Goal: Transaction & Acquisition: Subscribe to service/newsletter

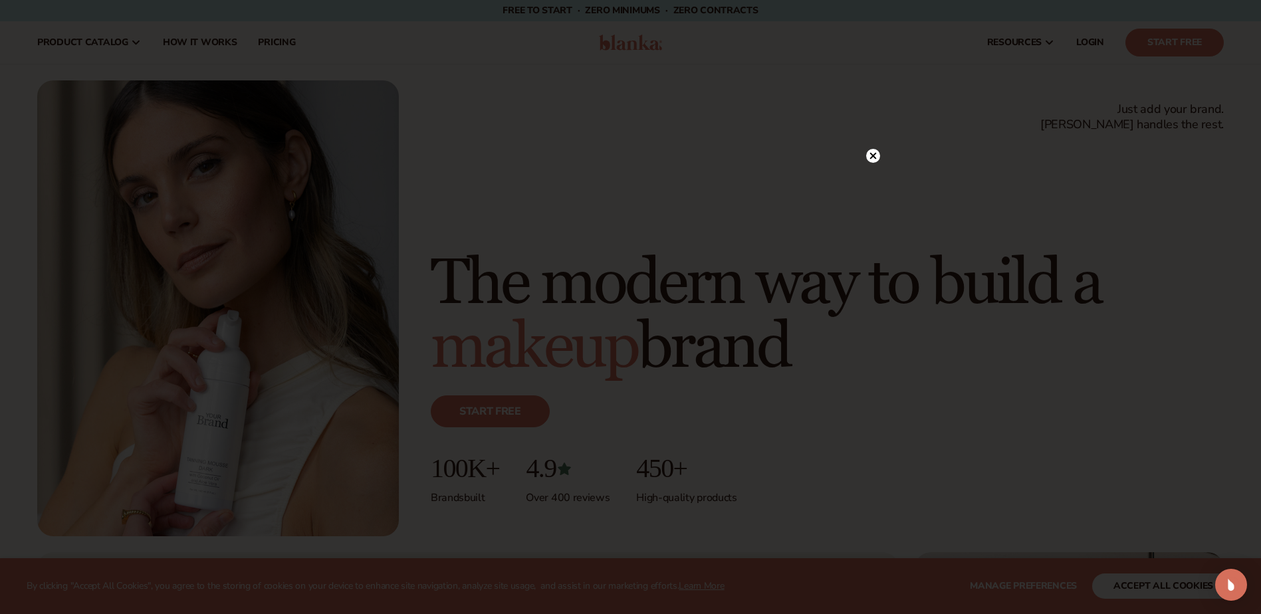
click at [868, 150] on icon at bounding box center [873, 156] width 14 height 14
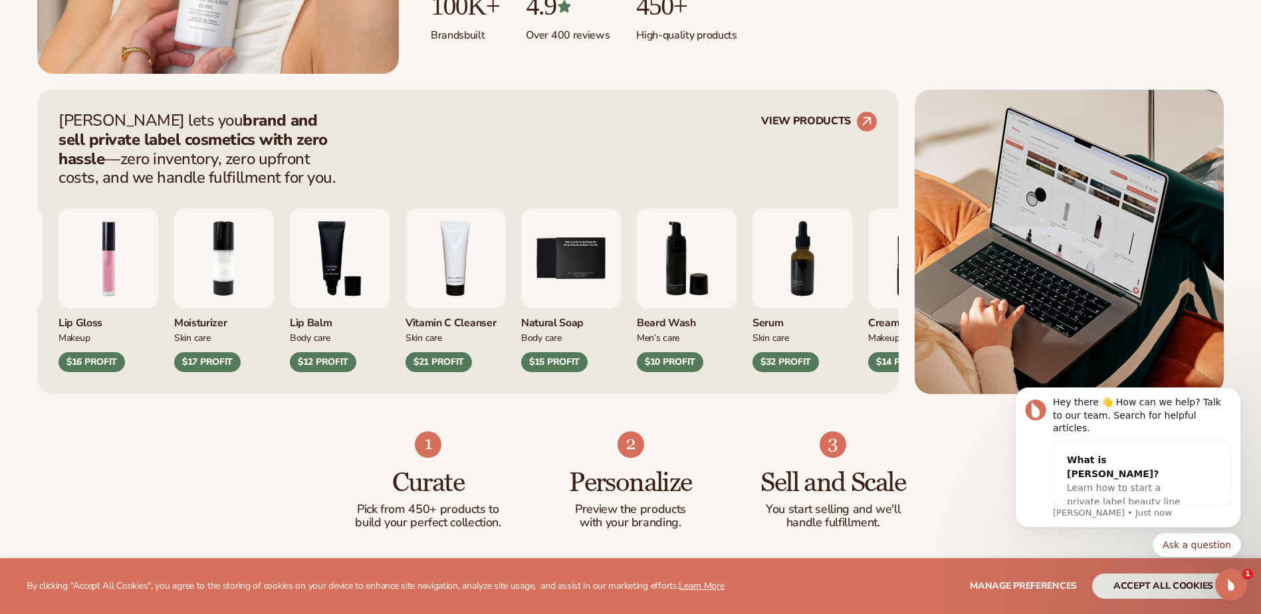
scroll to position [532, 0]
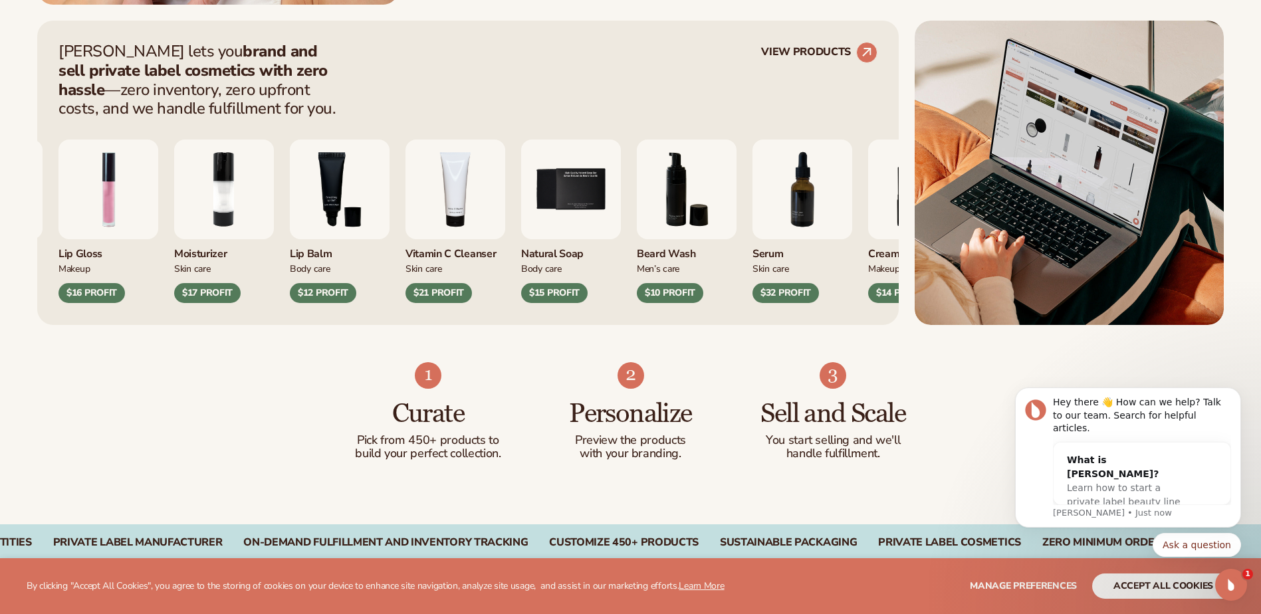
click at [505, 185] on img "4 / 9" at bounding box center [455, 190] width 100 height 100
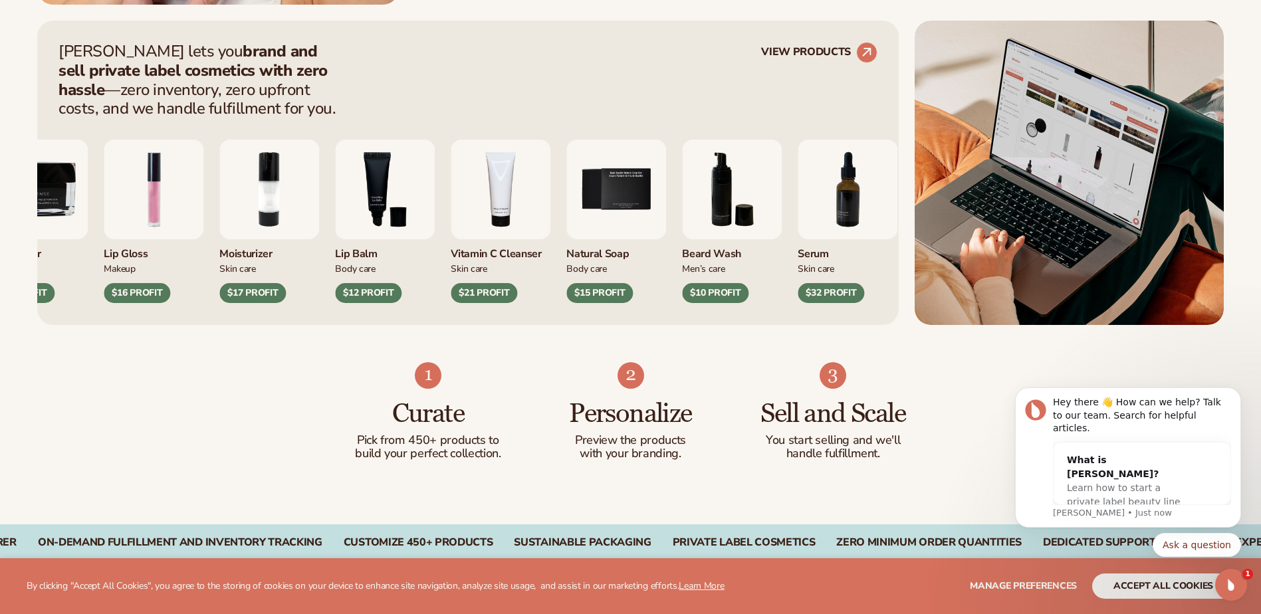
click at [491, 213] on img "4 / 9" at bounding box center [501, 190] width 100 height 100
click at [492, 296] on div "$21 PROFIT" at bounding box center [484, 293] width 66 height 20
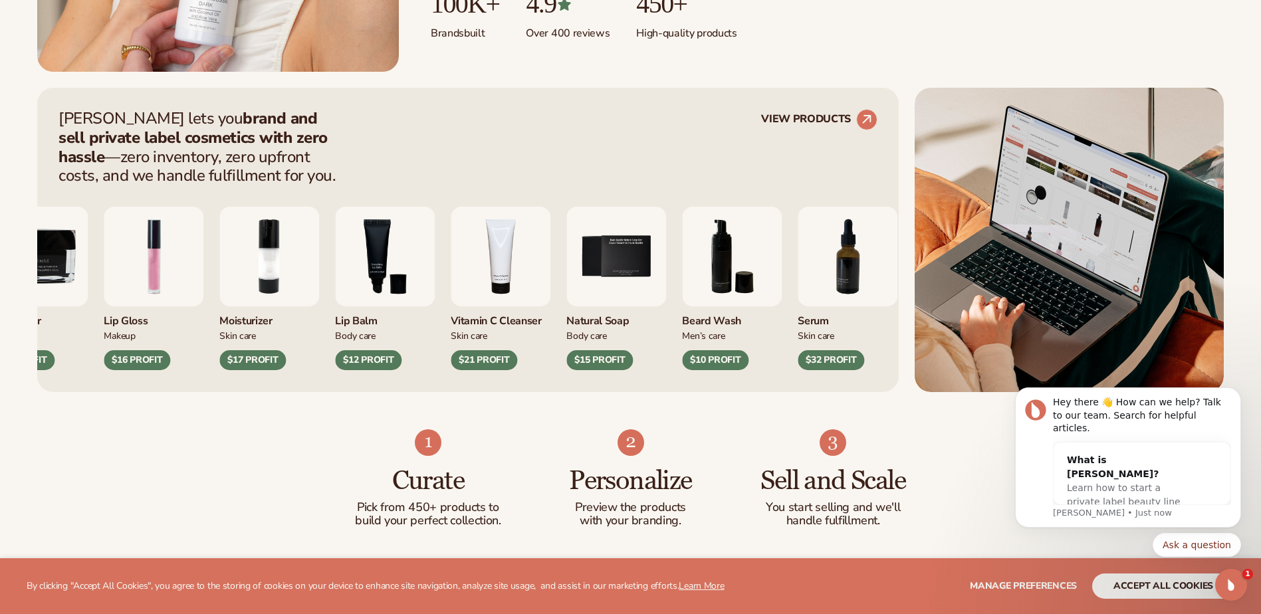
scroll to position [465, 0]
click at [594, 289] on img "5 / 9" at bounding box center [616, 256] width 100 height 100
click at [604, 361] on div "$15 PROFIT" at bounding box center [599, 360] width 66 height 20
click at [649, 469] on h3 "Personalize" at bounding box center [631, 480] width 150 height 29
click at [1239, 395] on icon "Dismiss notification" at bounding box center [1237, 391] width 7 height 7
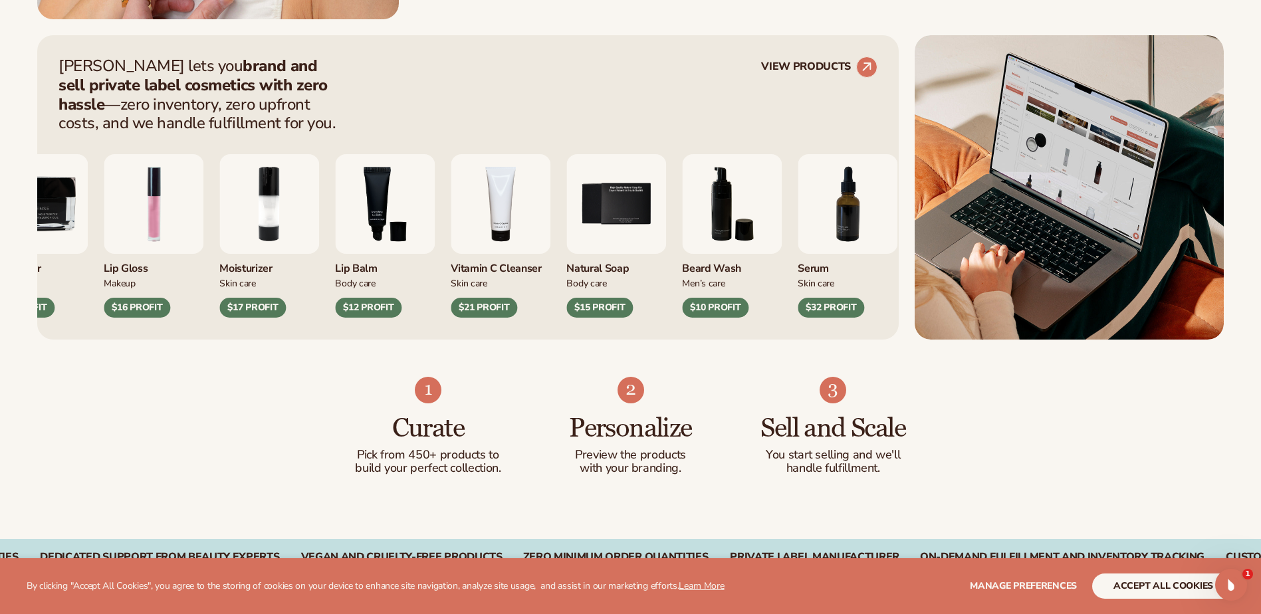
scroll to position [598, 0]
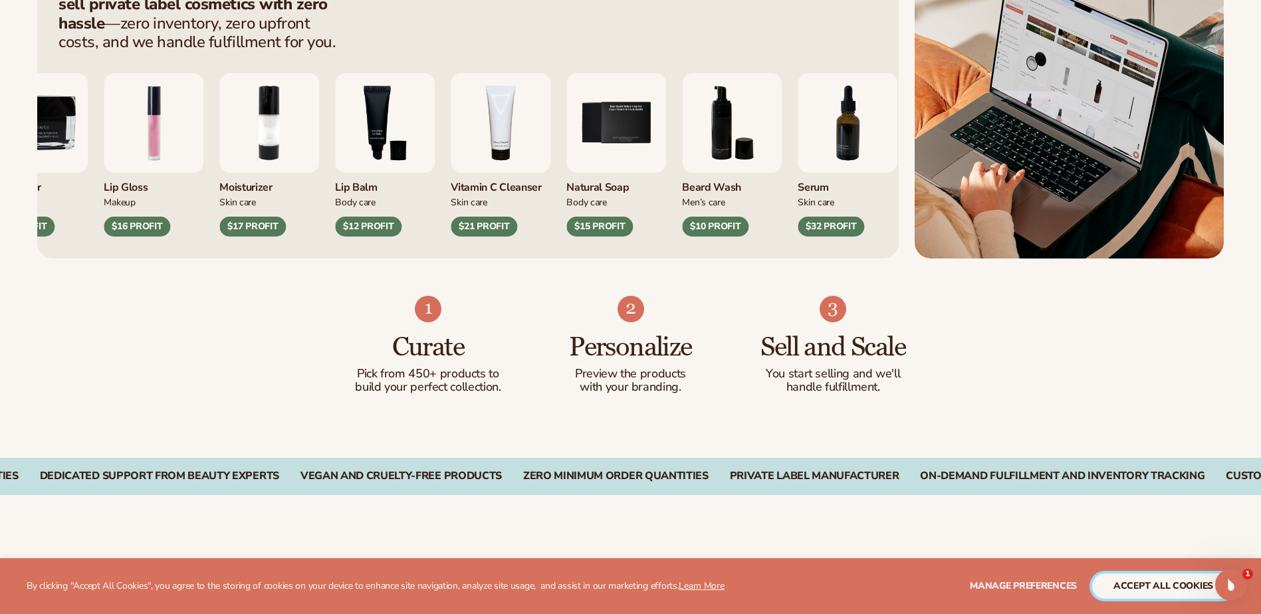
click at [1172, 582] on button "accept all cookies" at bounding box center [1163, 586] width 142 height 25
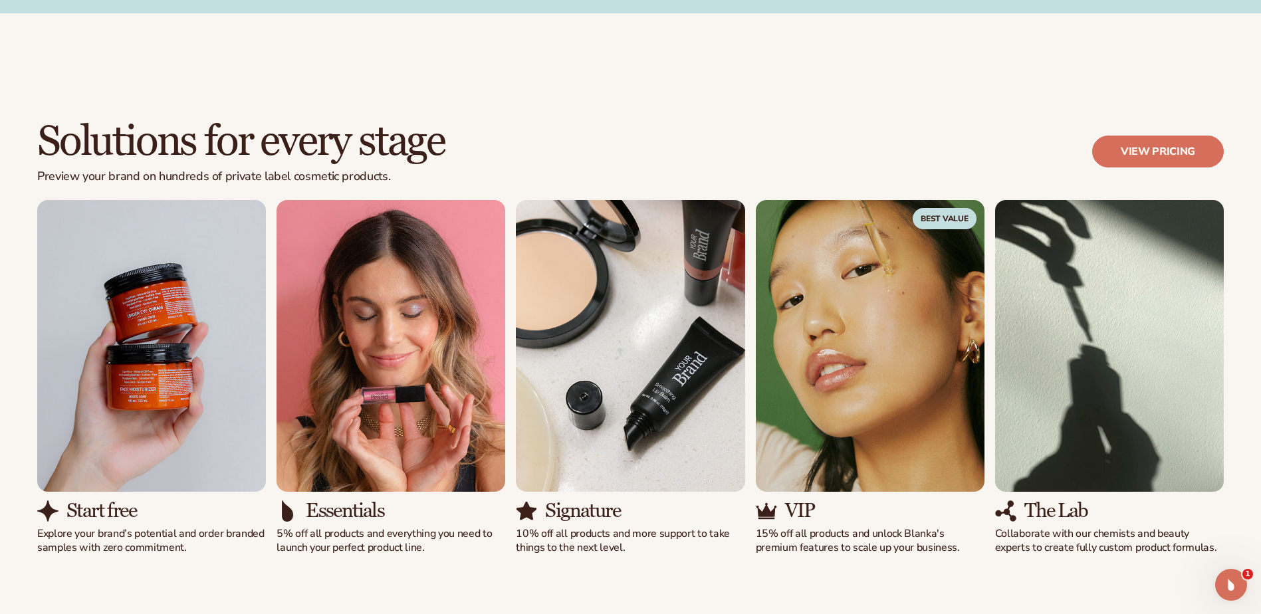
scroll to position [1130, 0]
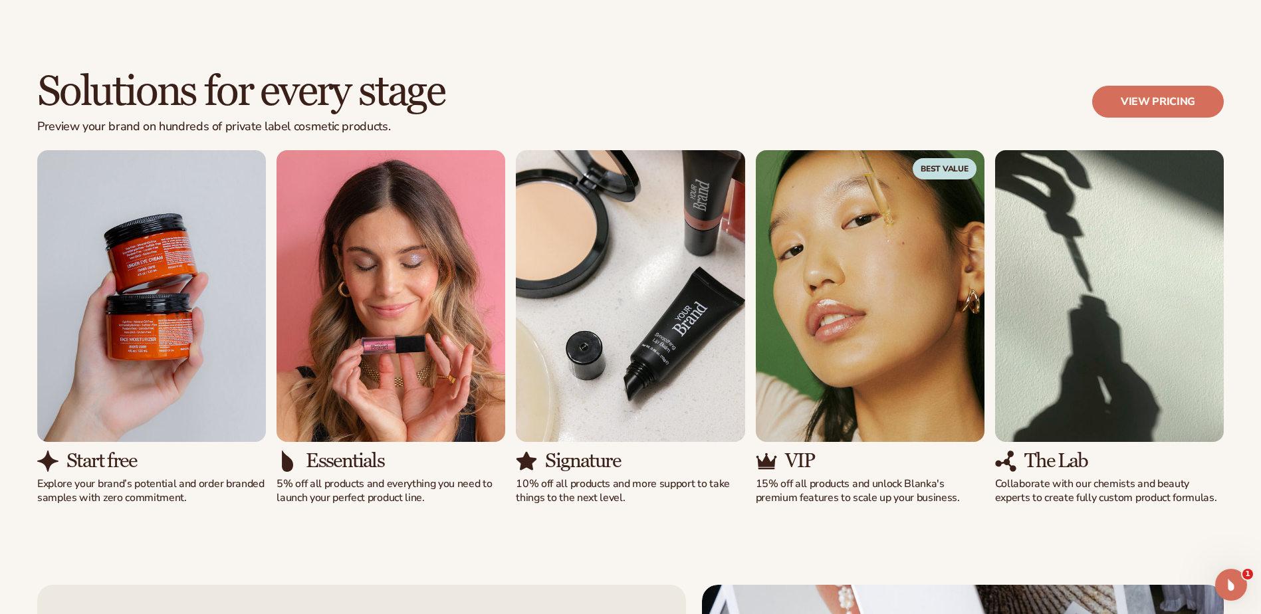
click at [641, 371] on img "3 / 5" at bounding box center [630, 296] width 229 height 292
click at [893, 322] on img "4 / 5" at bounding box center [870, 296] width 229 height 292
click at [1155, 96] on link "View pricing" at bounding box center [1158, 102] width 132 height 32
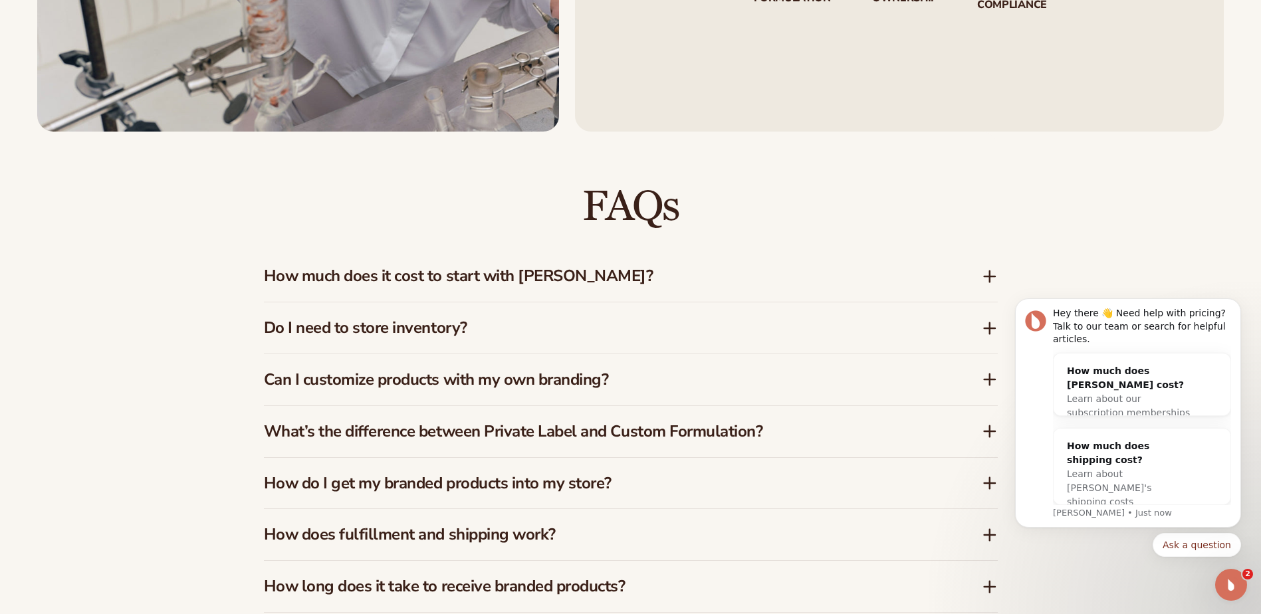
scroll to position [2061, 0]
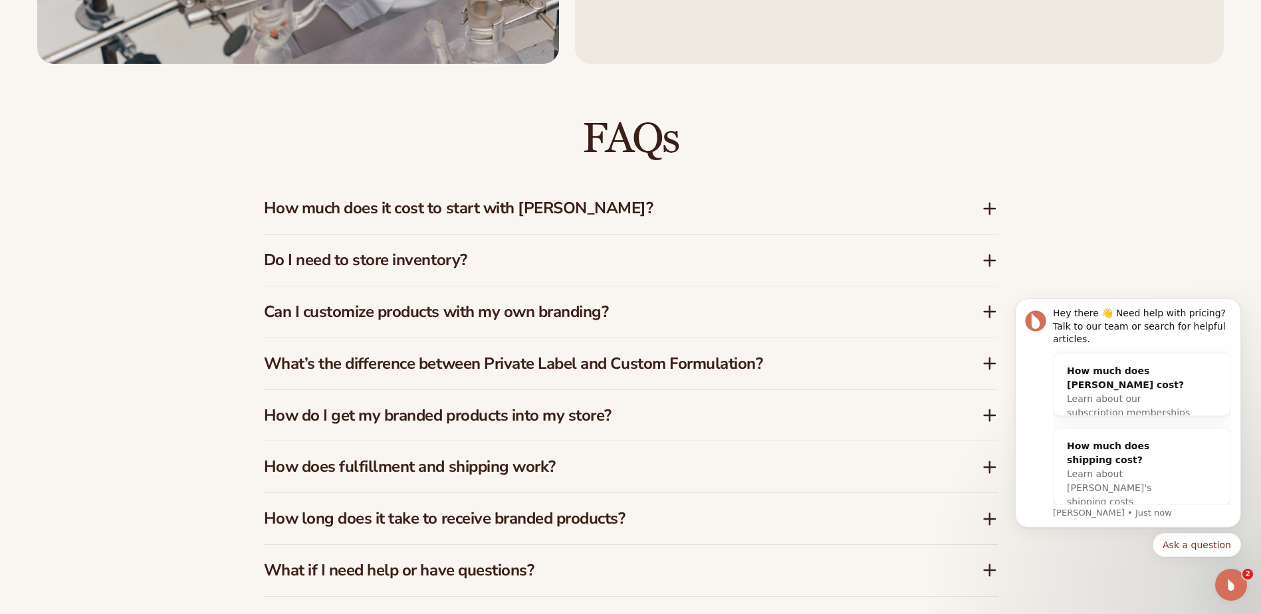
click at [987, 203] on icon at bounding box center [990, 209] width 16 height 16
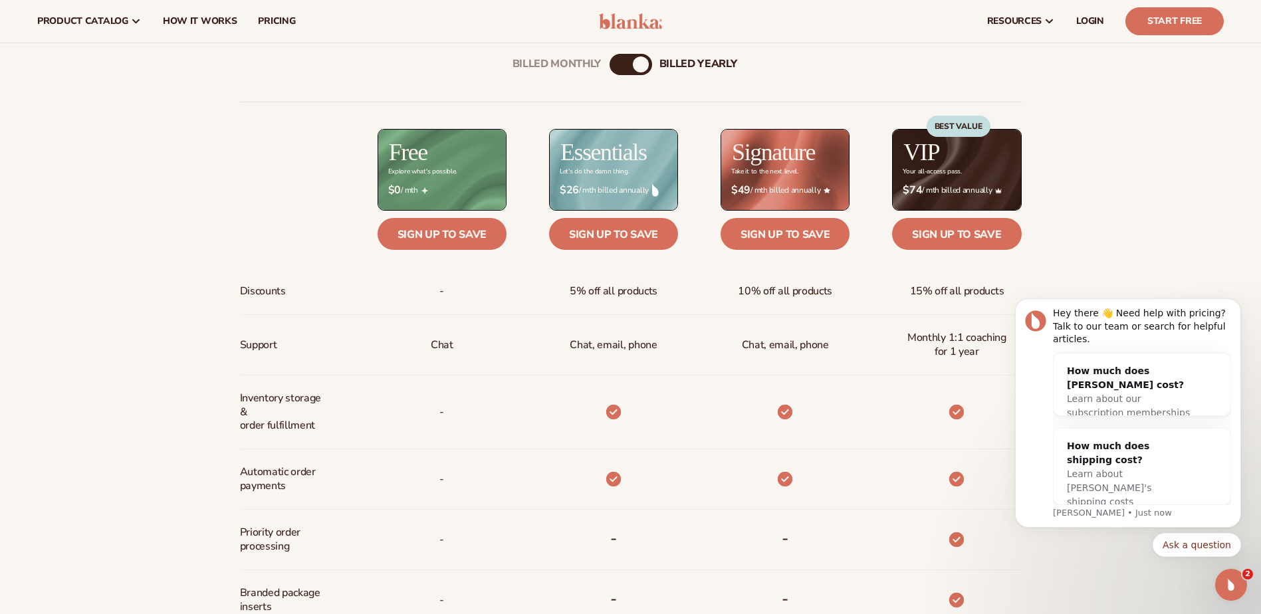
scroll to position [532, 0]
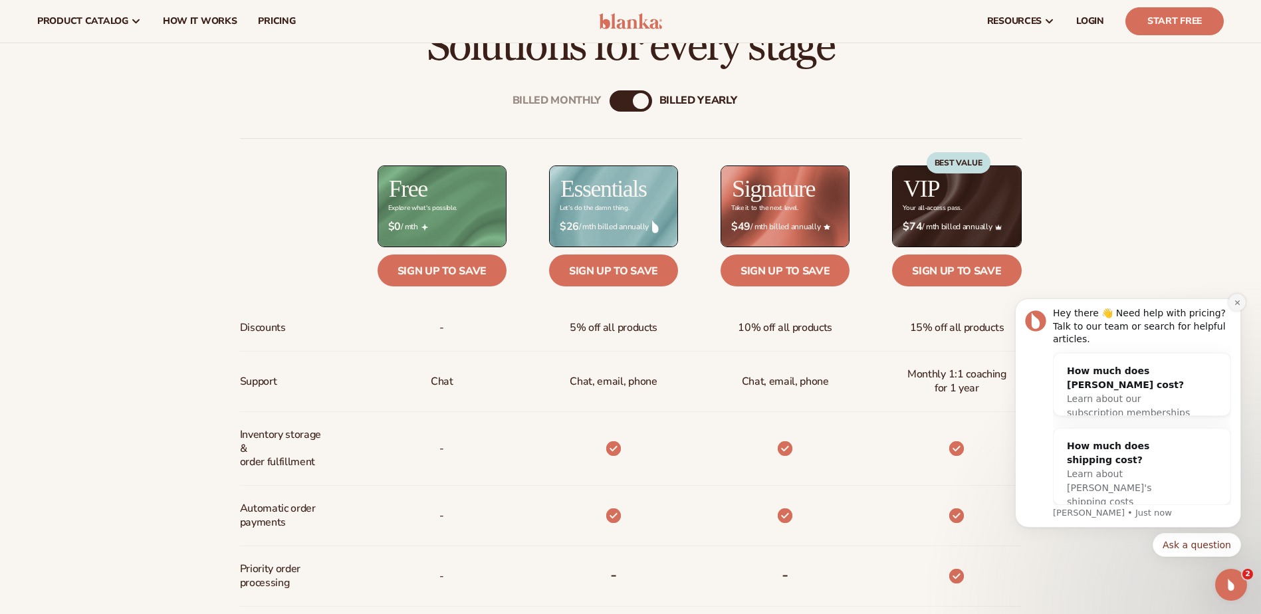
click at [1240, 306] on icon "Dismiss notification" at bounding box center [1237, 302] width 7 height 7
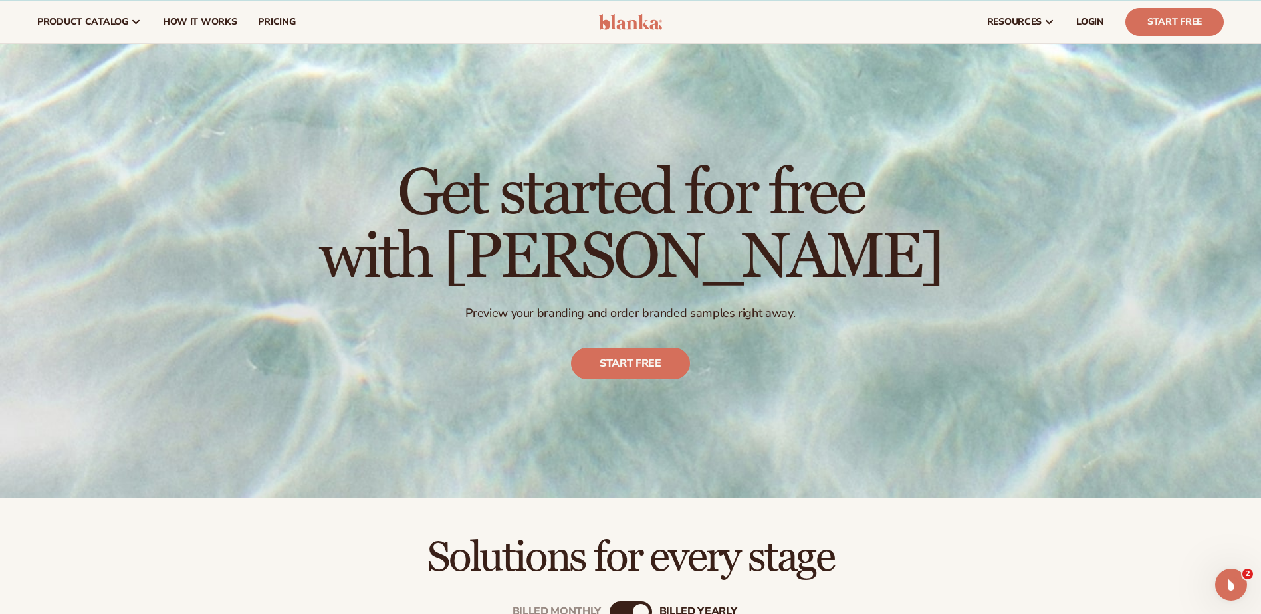
scroll to position [0, 0]
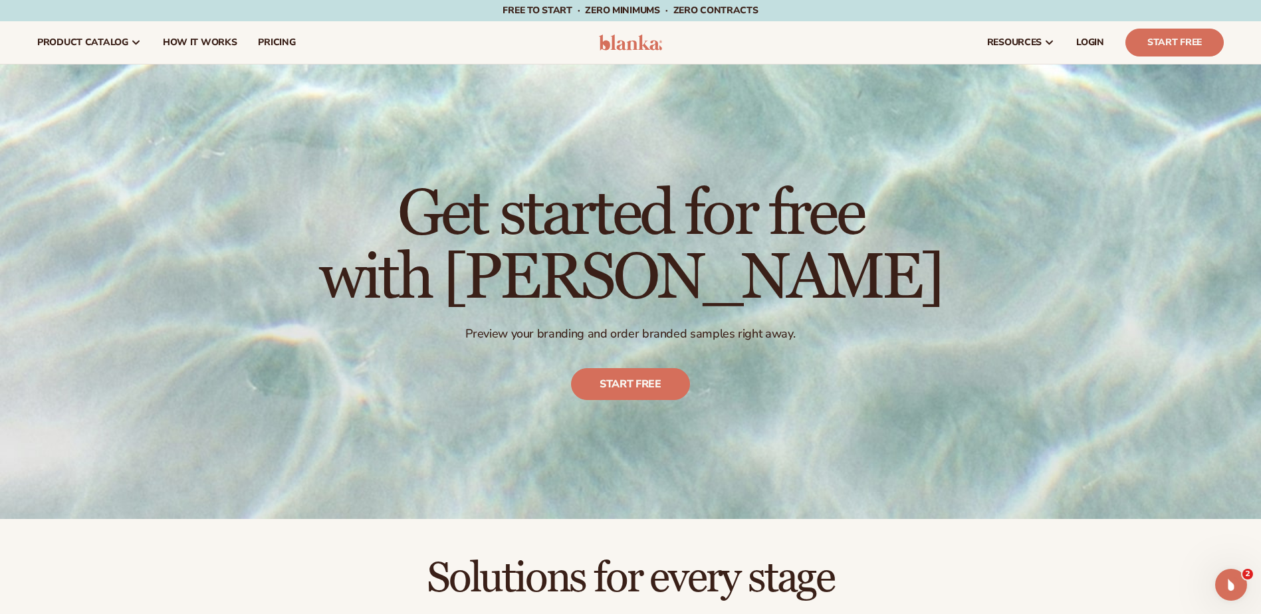
drag, startPoint x: 641, startPoint y: 378, endPoint x: 761, endPoint y: 391, distance: 121.0
click at [641, 378] on link "Start free" at bounding box center [630, 385] width 119 height 32
